Goal: Task Accomplishment & Management: Manage account settings

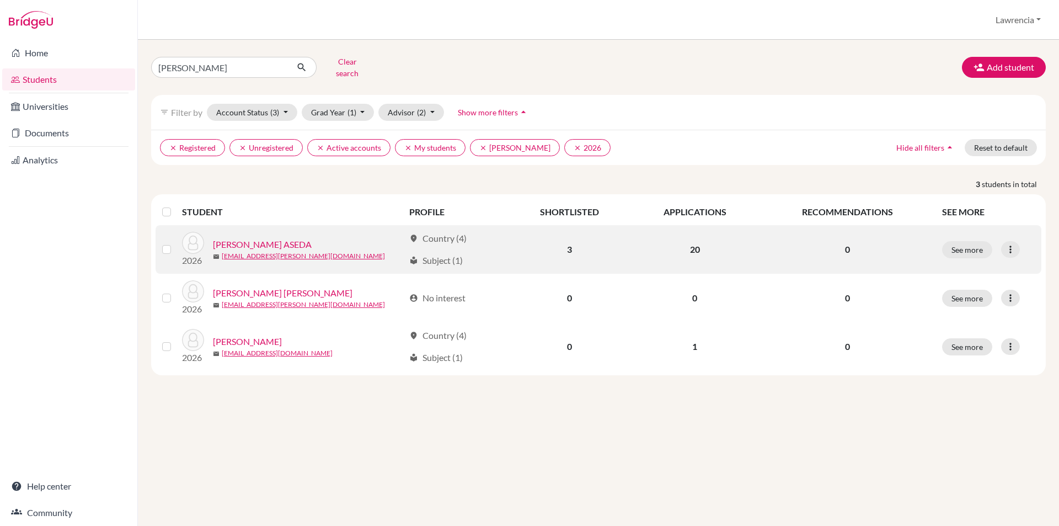
click at [263, 238] on link "AGYEPONG, KWAKU ASEDA" at bounding box center [262, 244] width 99 height 13
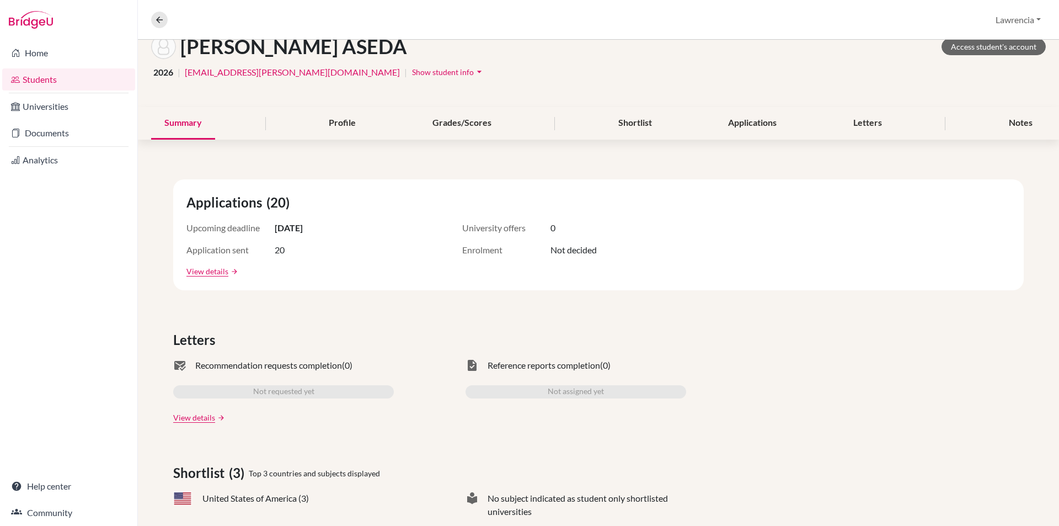
scroll to position [166, 0]
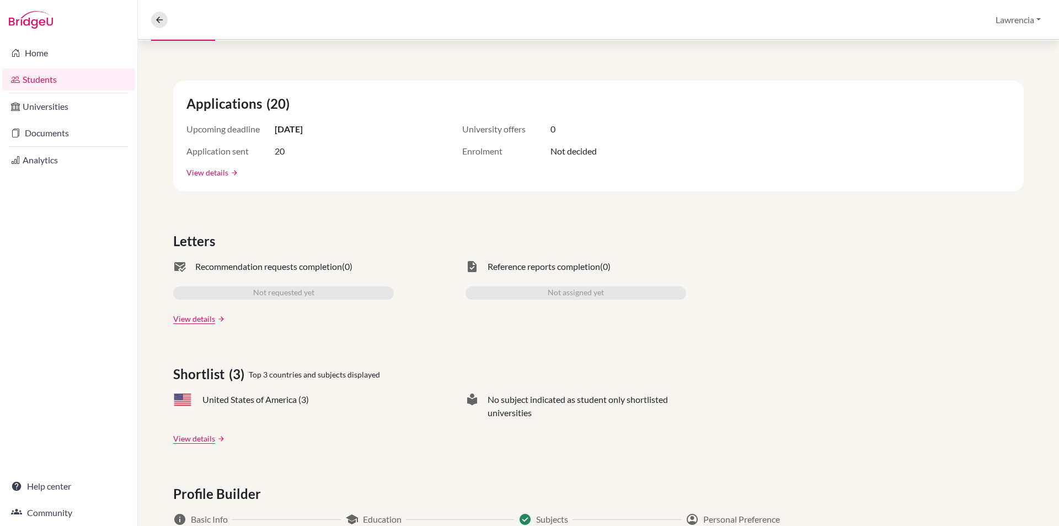
click at [209, 173] on link "View details" at bounding box center [208, 173] width 42 height 12
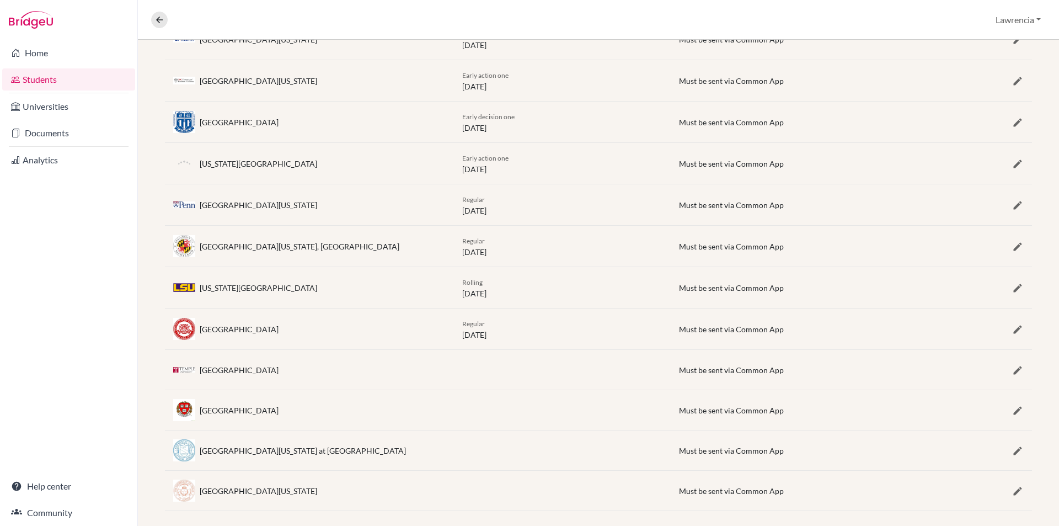
scroll to position [620, 0]
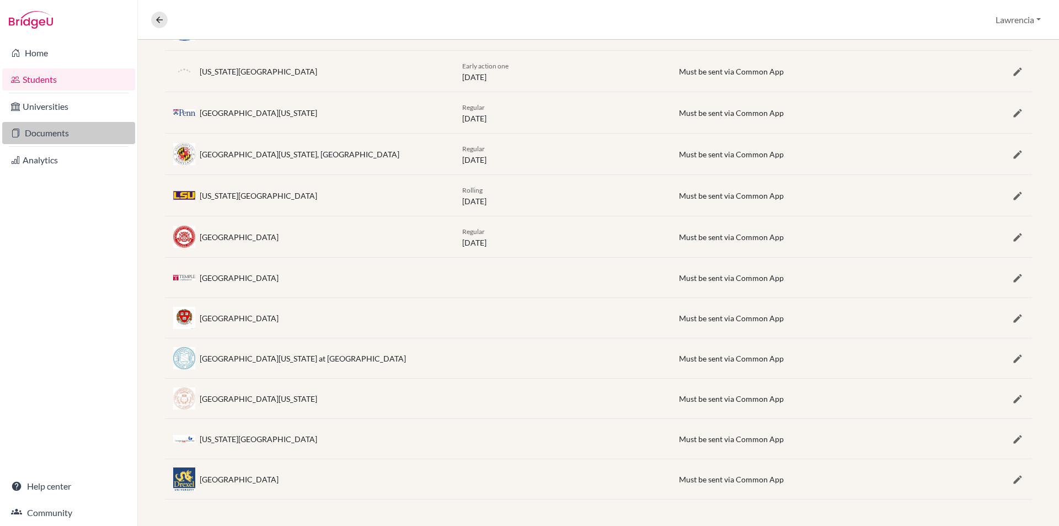
click at [61, 131] on link "Documents" at bounding box center [68, 133] width 133 height 22
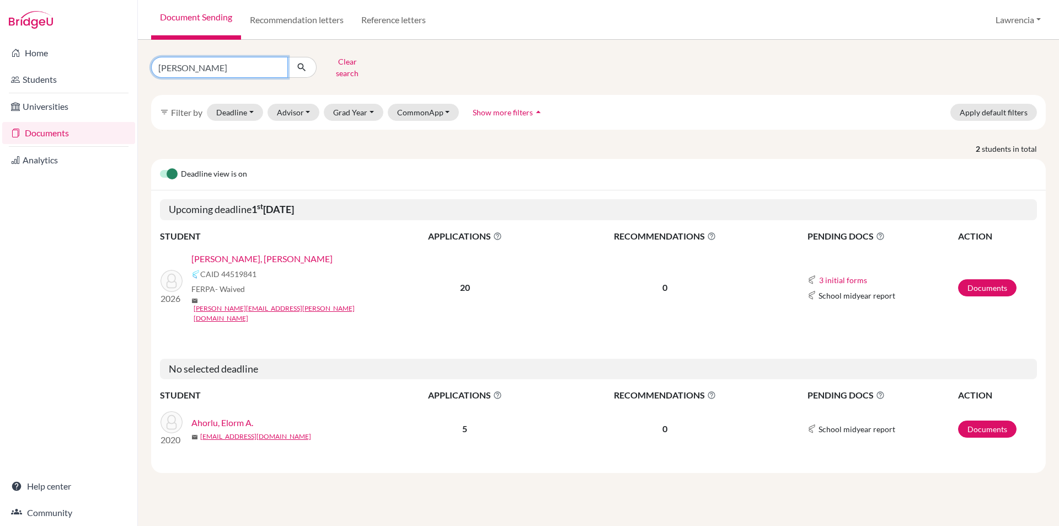
drag, startPoint x: 227, startPoint y: 55, endPoint x: 279, endPoint y: 51, distance: 52.6
click at [227, 57] on input "gabriela" at bounding box center [219, 67] width 137 height 21
type input "g"
type input "[PERSON_NAME]"
click button "submit" at bounding box center [301, 67] width 29 height 21
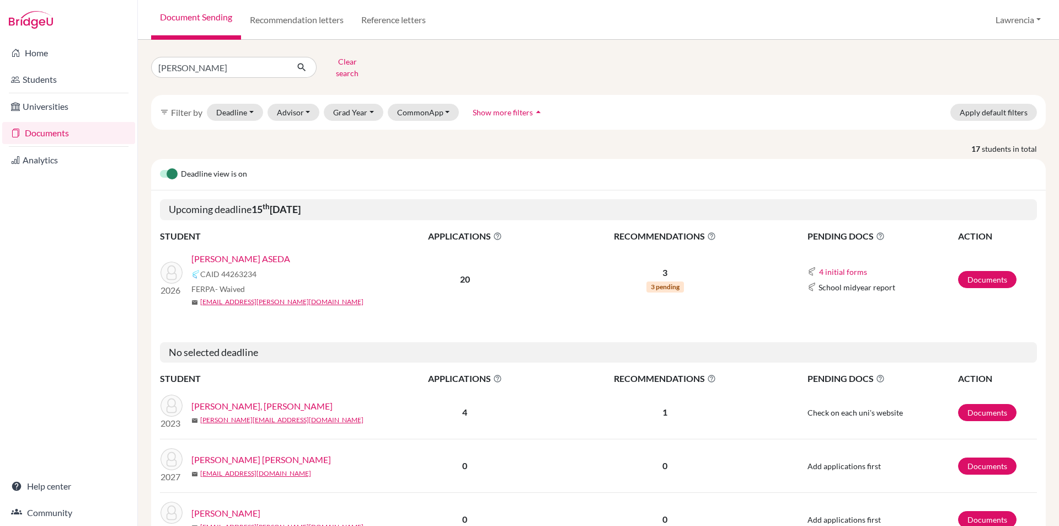
click at [271, 252] on link "AGYEPONG, KWAKU ASEDA" at bounding box center [240, 258] width 99 height 13
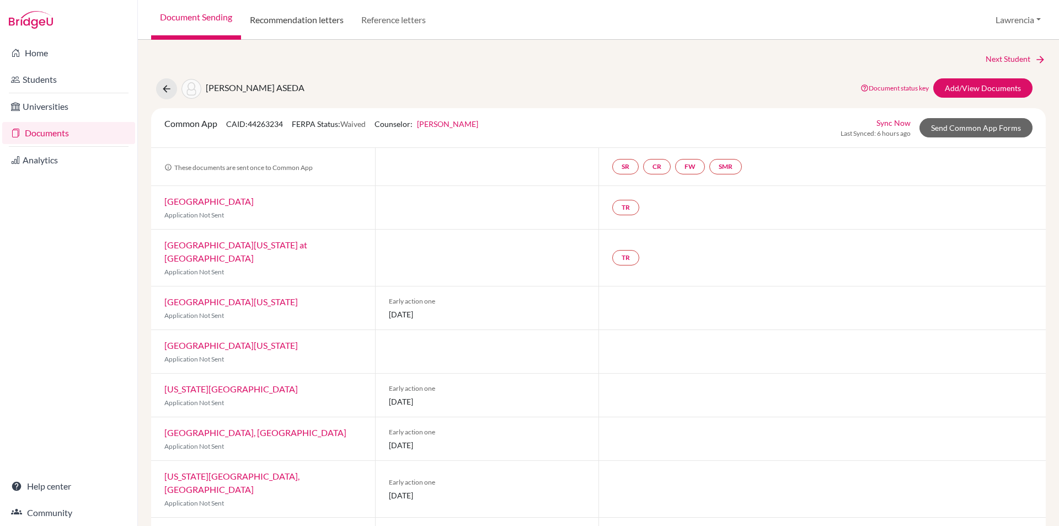
click at [297, 17] on link "Recommendation letters" at bounding box center [296, 20] width 111 height 40
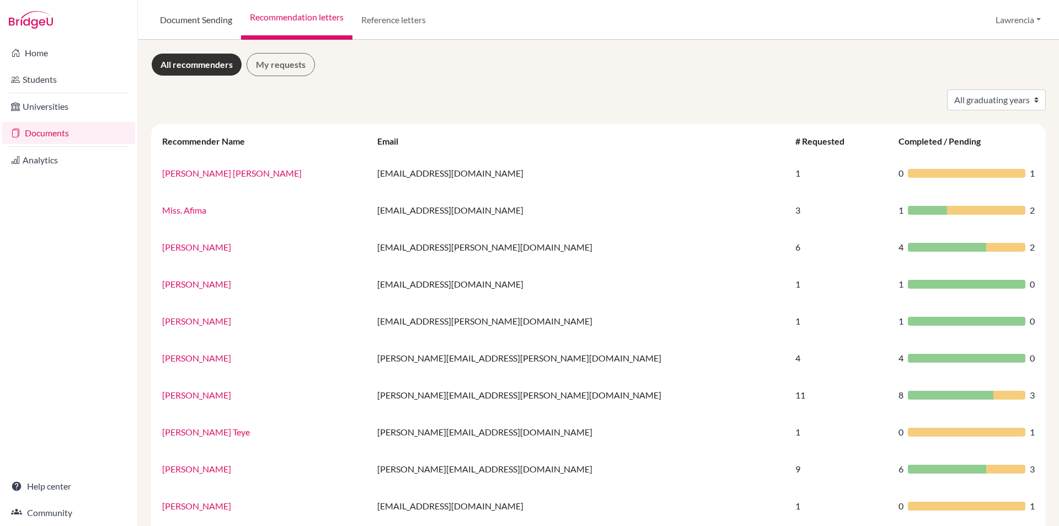
click at [211, 14] on link "Document Sending" at bounding box center [196, 20] width 90 height 40
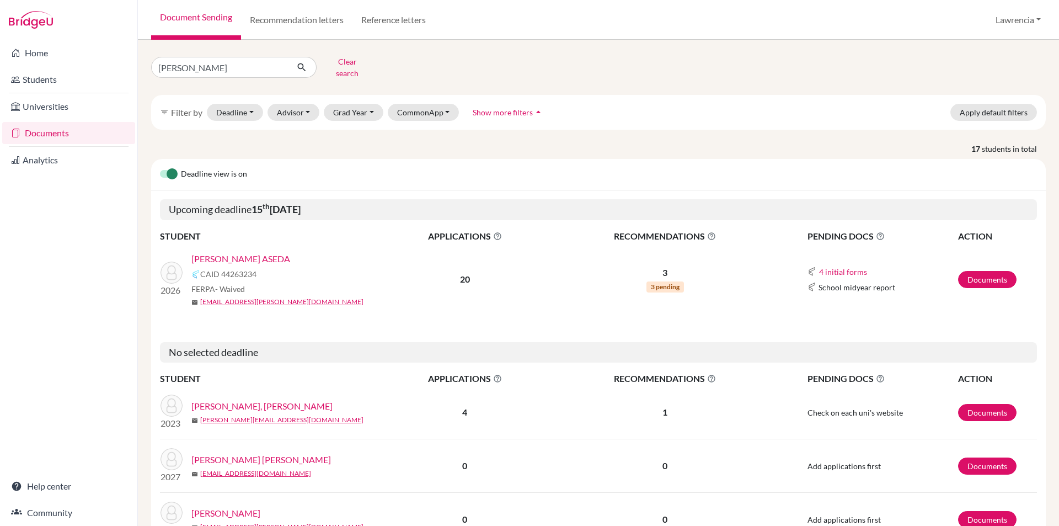
click at [659, 266] on p "3" at bounding box center [665, 272] width 231 height 13
click at [983, 271] on link "Documents" at bounding box center [987, 279] width 58 height 17
click at [984, 274] on link "Documents" at bounding box center [987, 279] width 58 height 17
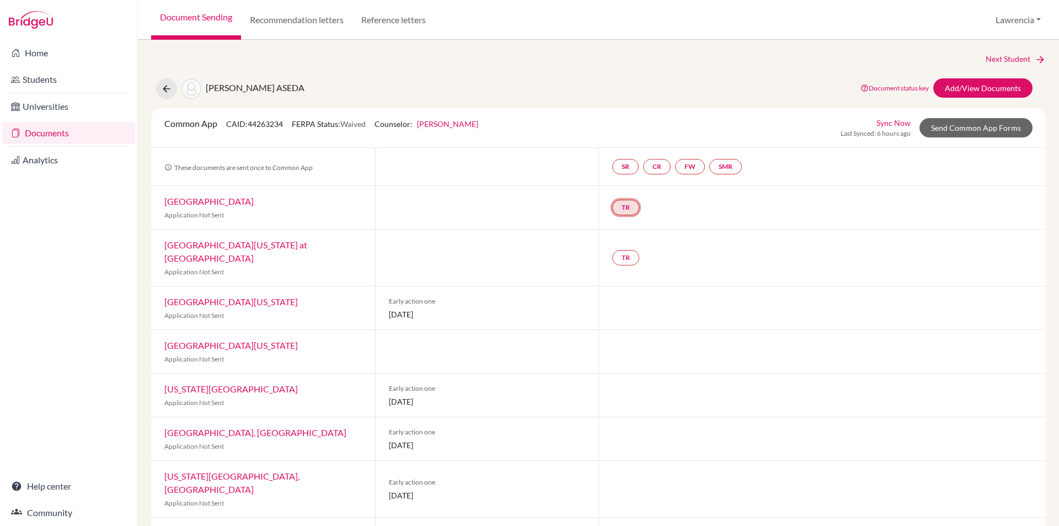
click at [626, 209] on link "TR" at bounding box center [625, 207] width 27 height 15
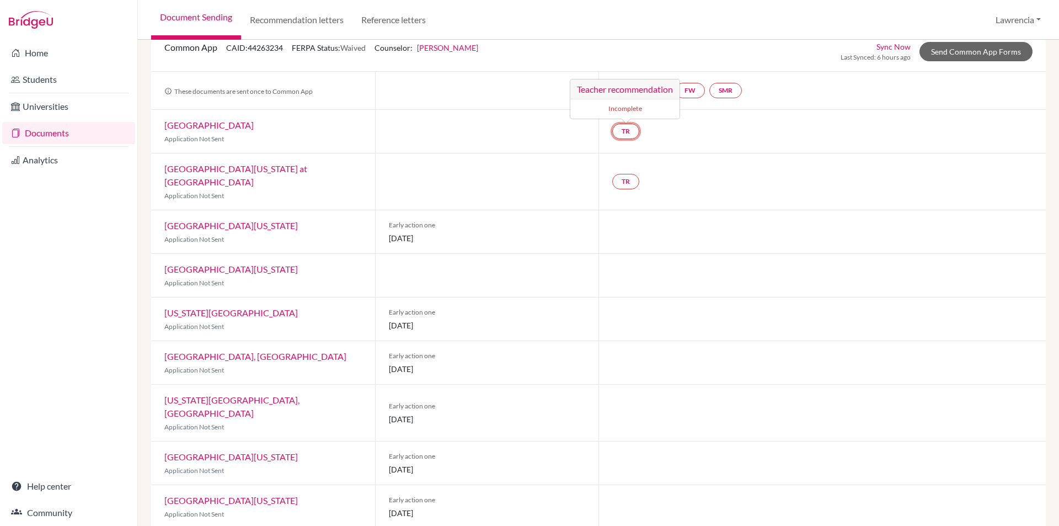
scroll to position [55, 0]
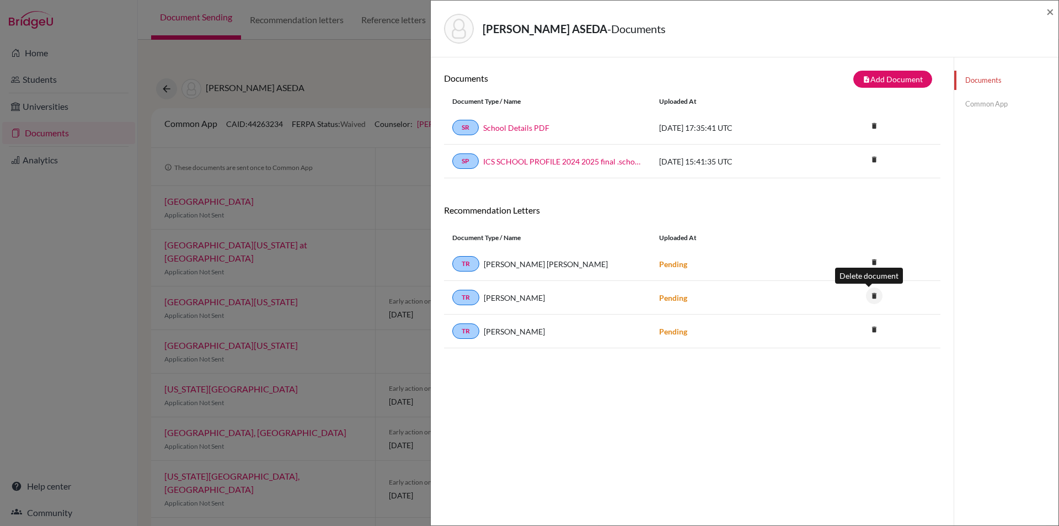
click at [869, 296] on icon "delete" at bounding box center [874, 295] width 17 height 17
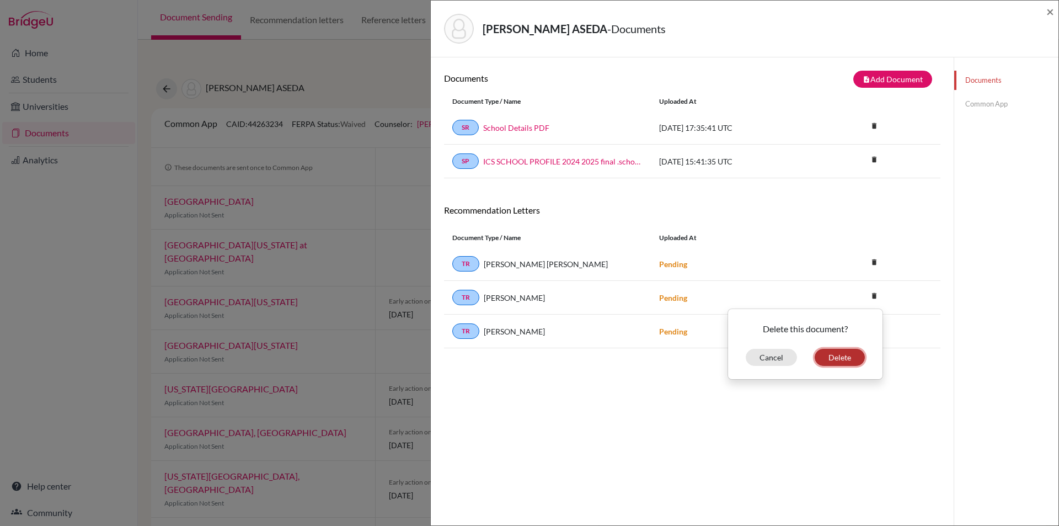
click at [828, 355] on button "Delete" at bounding box center [840, 357] width 50 height 17
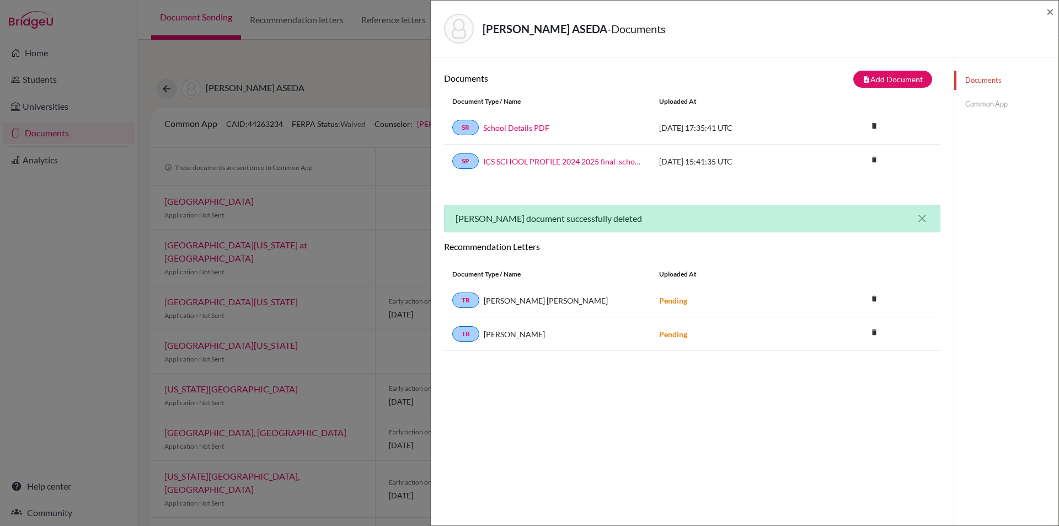
click at [399, 68] on div "[PERSON_NAME] ASEDA - Documents × Documents note_add Add Document Document type…" at bounding box center [529, 263] width 1059 height 526
click at [1048, 7] on span "×" at bounding box center [1051, 11] width 8 height 16
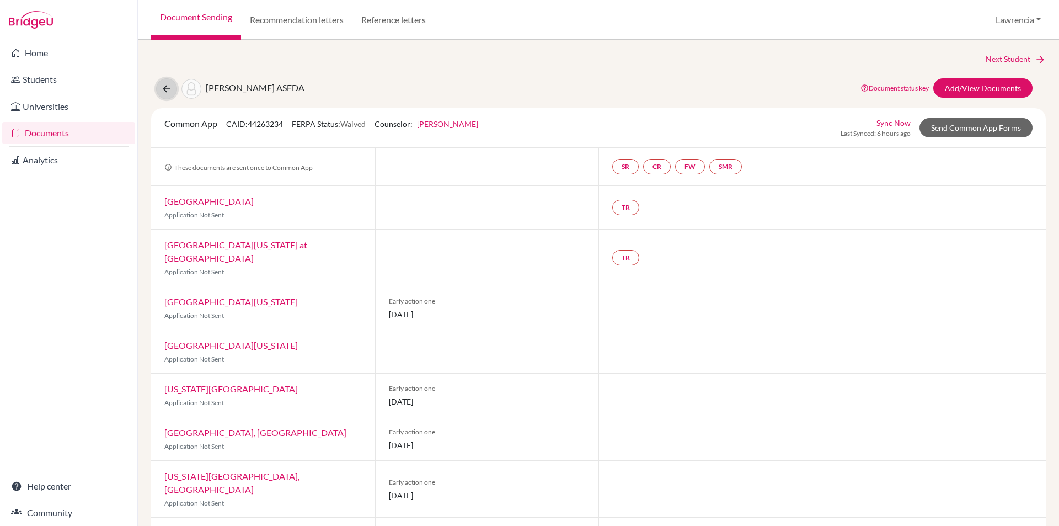
click at [171, 90] on icon at bounding box center [166, 88] width 11 height 11
